Goal: Navigation & Orientation: Find specific page/section

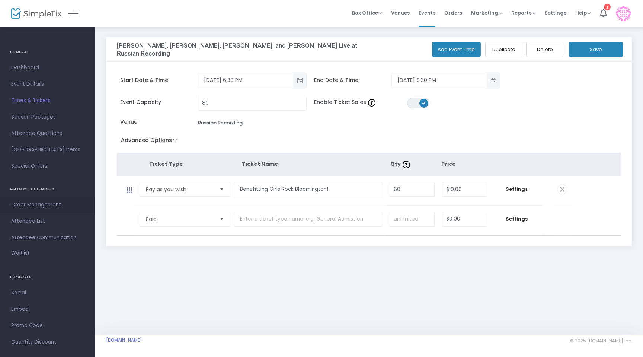
click at [36, 204] on span "Order Management" at bounding box center [47, 205] width 73 height 10
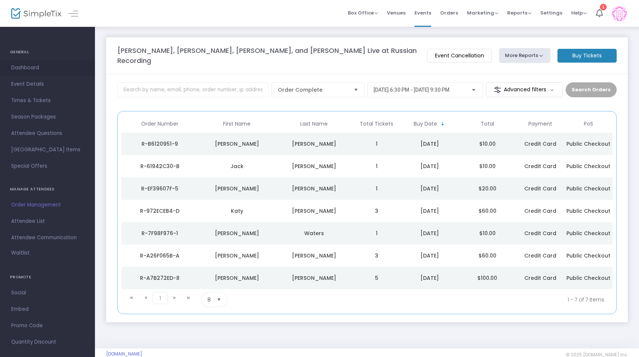
click at [36, 67] on span "Dashboard" at bounding box center [47, 68] width 73 height 10
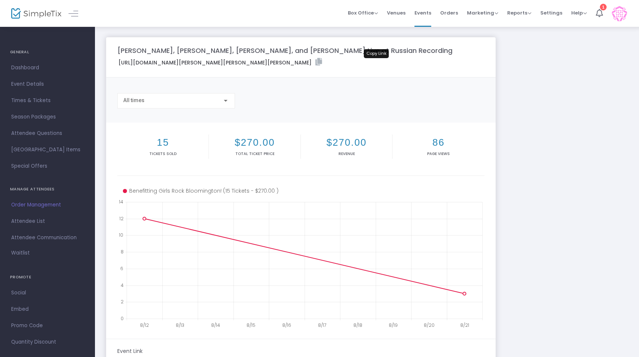
click at [322, 62] on icon at bounding box center [318, 61] width 7 height 7
